Goal: Information Seeking & Learning: Learn about a topic

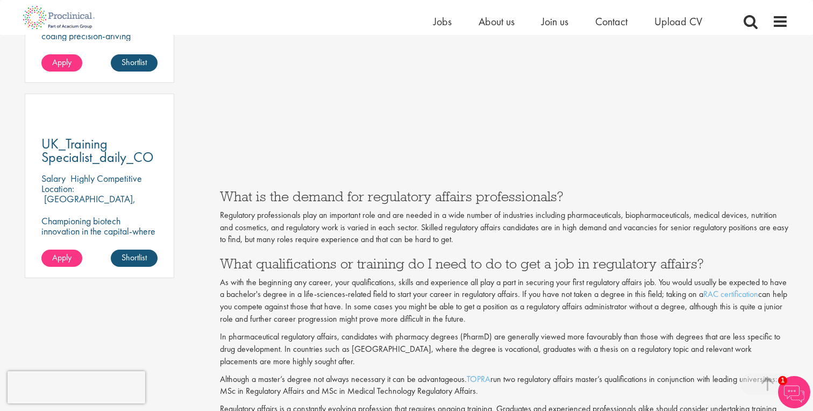
scroll to position [913, 0]
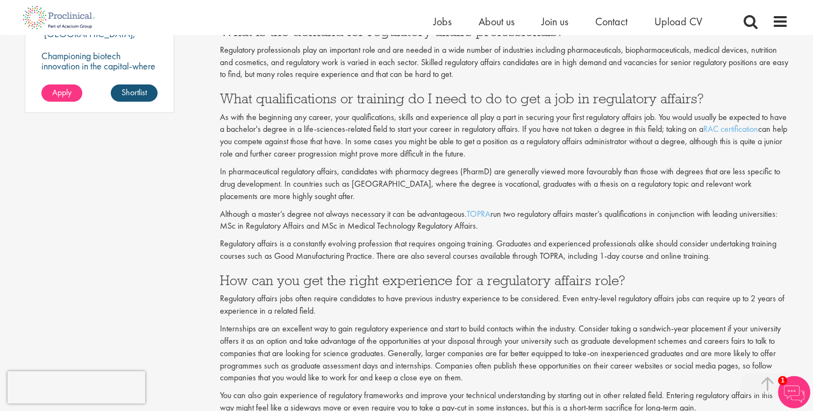
drag, startPoint x: 263, startPoint y: 170, endPoint x: 260, endPoint y: 206, distance: 35.7
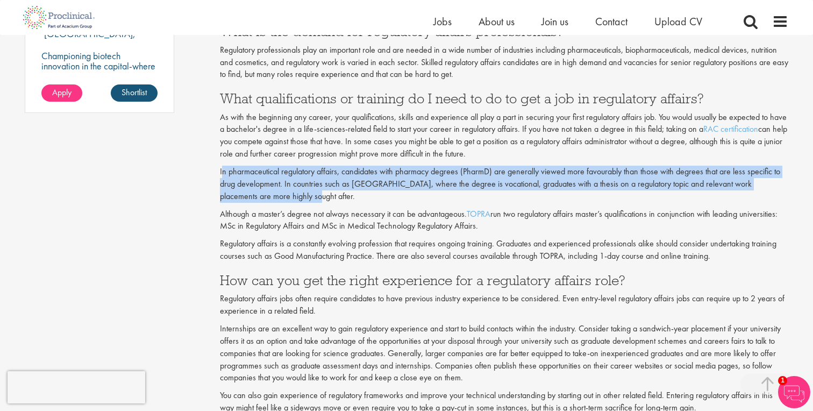
drag, startPoint x: 223, startPoint y: 167, endPoint x: 343, endPoint y: 195, distance: 123.0
click at [343, 195] on p "In pharmaceutical regulatory affairs, candidates with pharmacy degrees (PharmD)…" at bounding box center [504, 184] width 569 height 37
drag, startPoint x: 370, startPoint y: 121, endPoint x: 540, endPoint y: 154, distance: 172.6
click at [540, 154] on p "As with the beginning any career, your qualifications, skills and experience al…" at bounding box center [504, 135] width 569 height 49
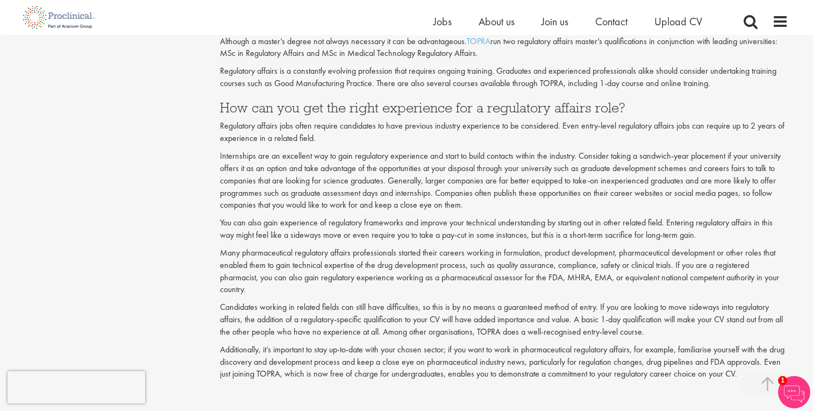
scroll to position [1086, 0]
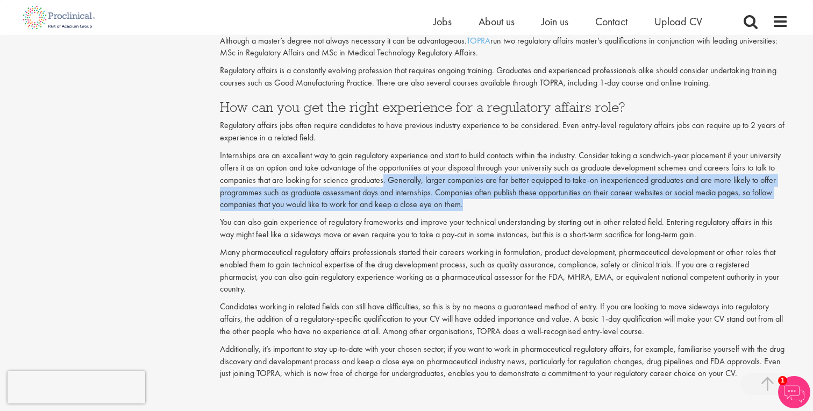
drag, startPoint x: 383, startPoint y: 175, endPoint x: 488, endPoint y: 202, distance: 108.7
click at [488, 202] on p "Internships are an excellent way to gain regulatory experience and start to bui…" at bounding box center [504, 179] width 569 height 61
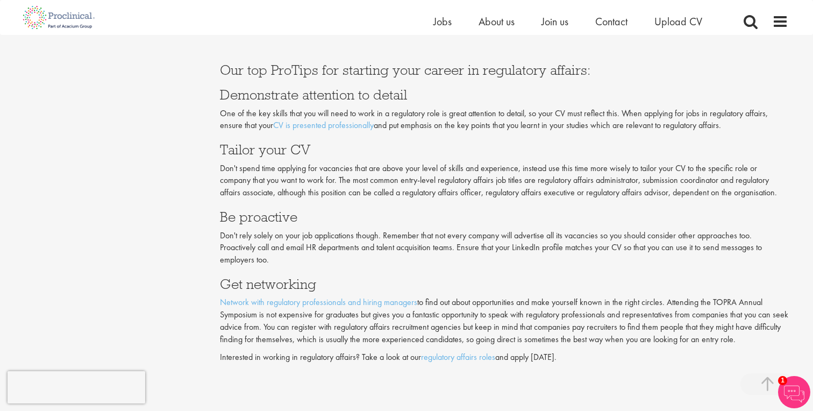
scroll to position [2147, 0]
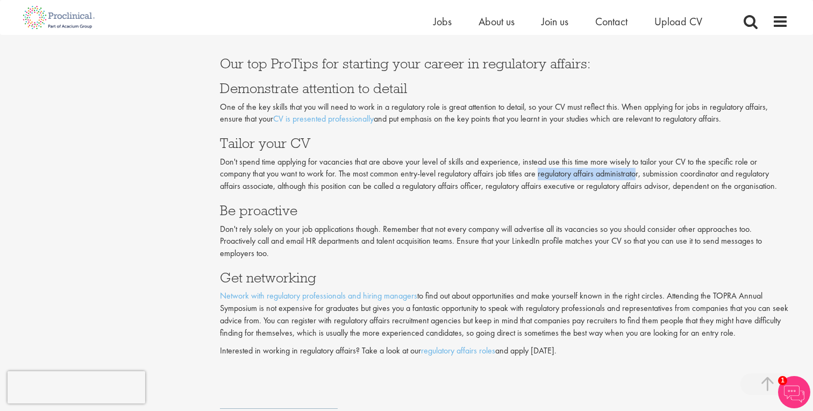
drag, startPoint x: 539, startPoint y: 173, endPoint x: 640, endPoint y: 170, distance: 100.6
click at [640, 170] on p "Don't spend time applying for vacancies that are above your level of skills and…" at bounding box center [504, 174] width 569 height 37
copy p "regulatory affairs administrato"
